Goal: Task Accomplishment & Management: Manage account settings

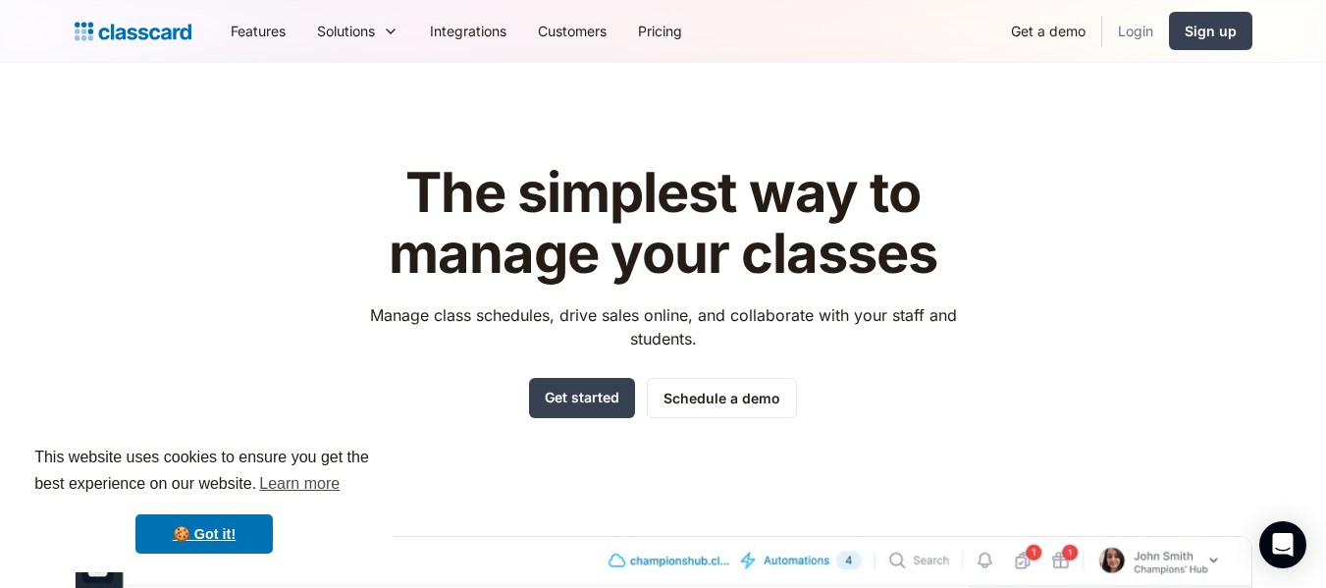
click at [1133, 31] on link "Login" at bounding box center [1135, 31] width 67 height 44
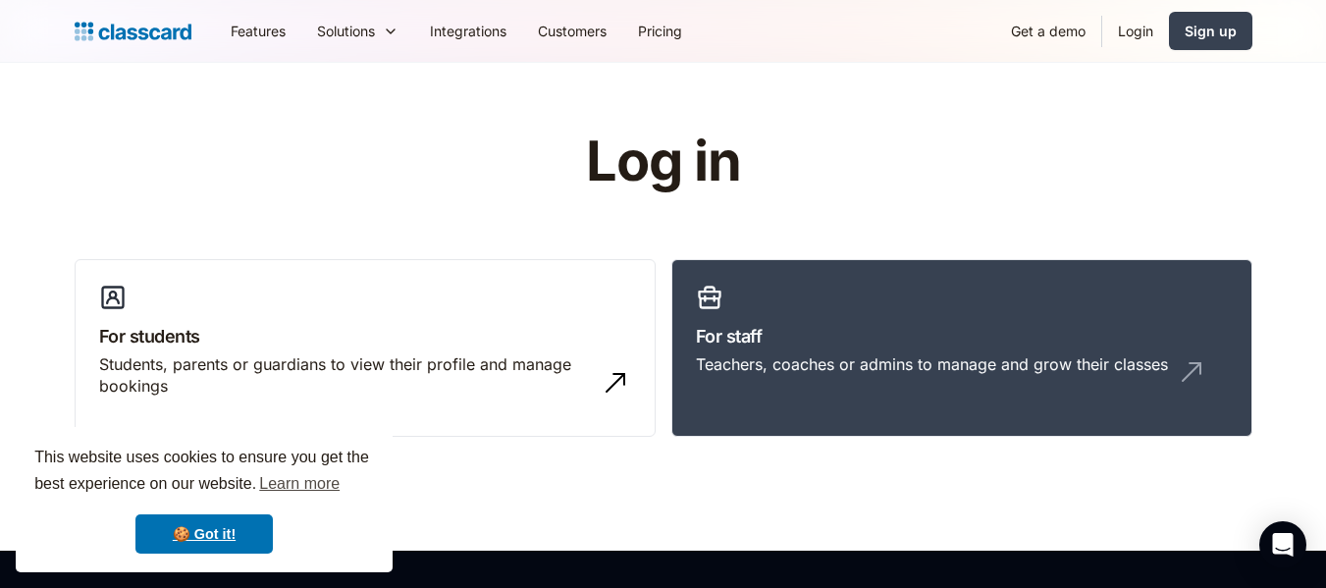
click at [1140, 34] on link "Login" at bounding box center [1135, 31] width 67 height 44
click at [1131, 30] on link "Login" at bounding box center [1135, 31] width 67 height 44
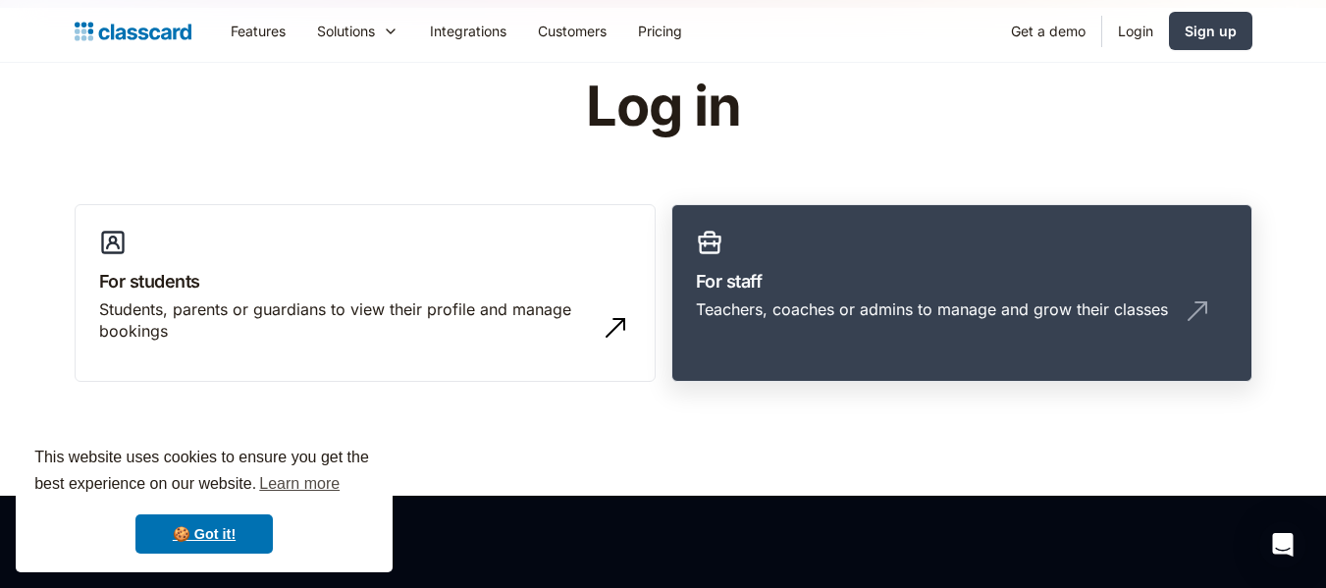
scroll to position [98, 0]
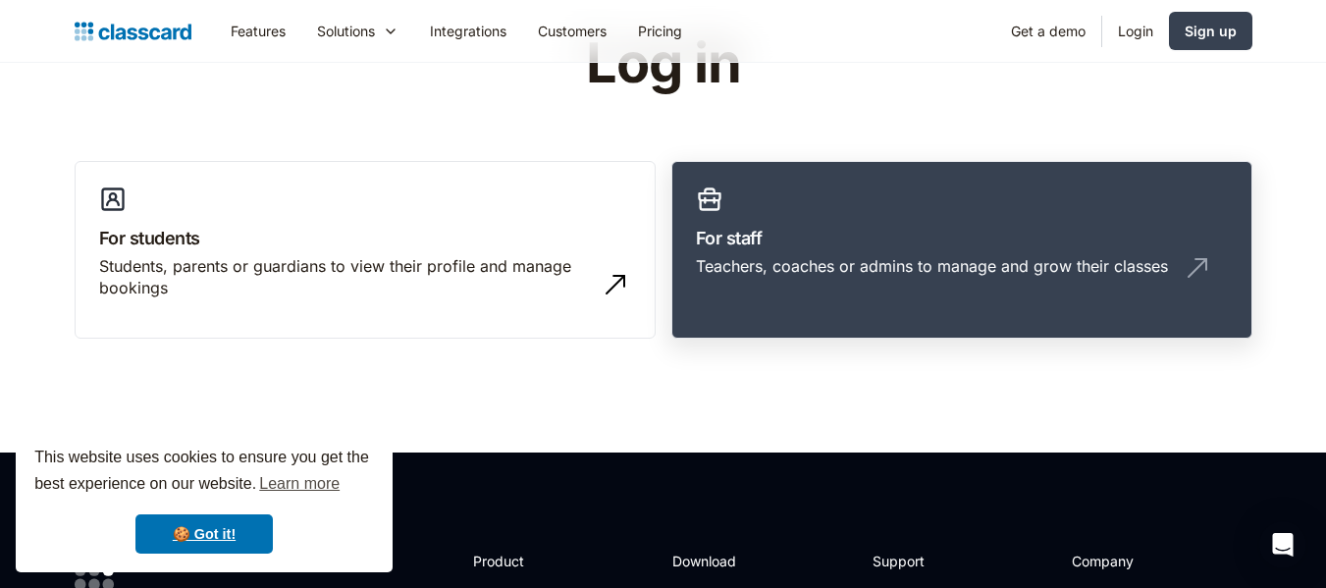
click at [758, 237] on h3 "For staff" at bounding box center [962, 238] width 532 height 26
